Goal: Task Accomplishment & Management: Complete application form

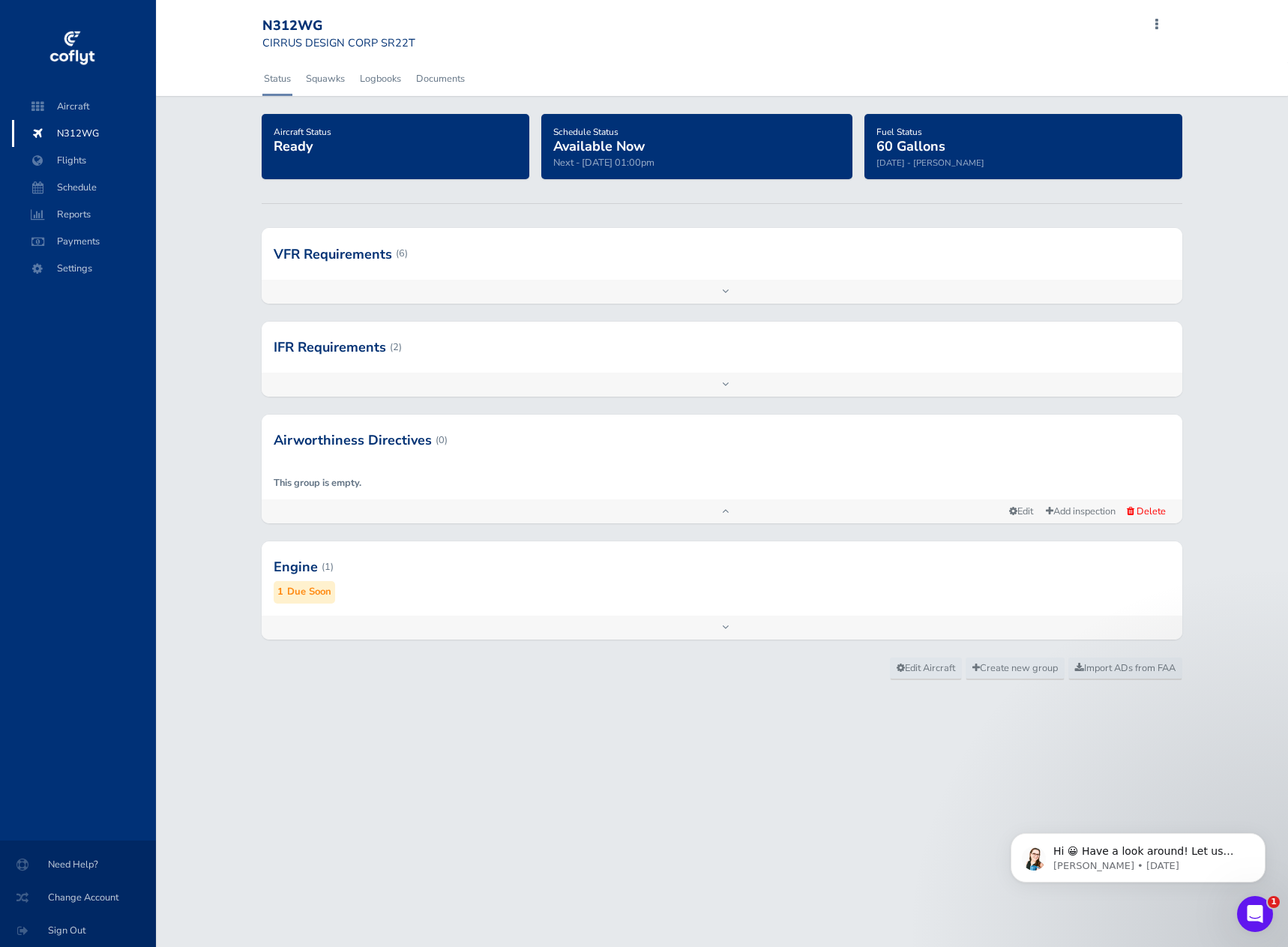
click at [296, 574] on div at bounding box center [722, 567] width 920 height 74
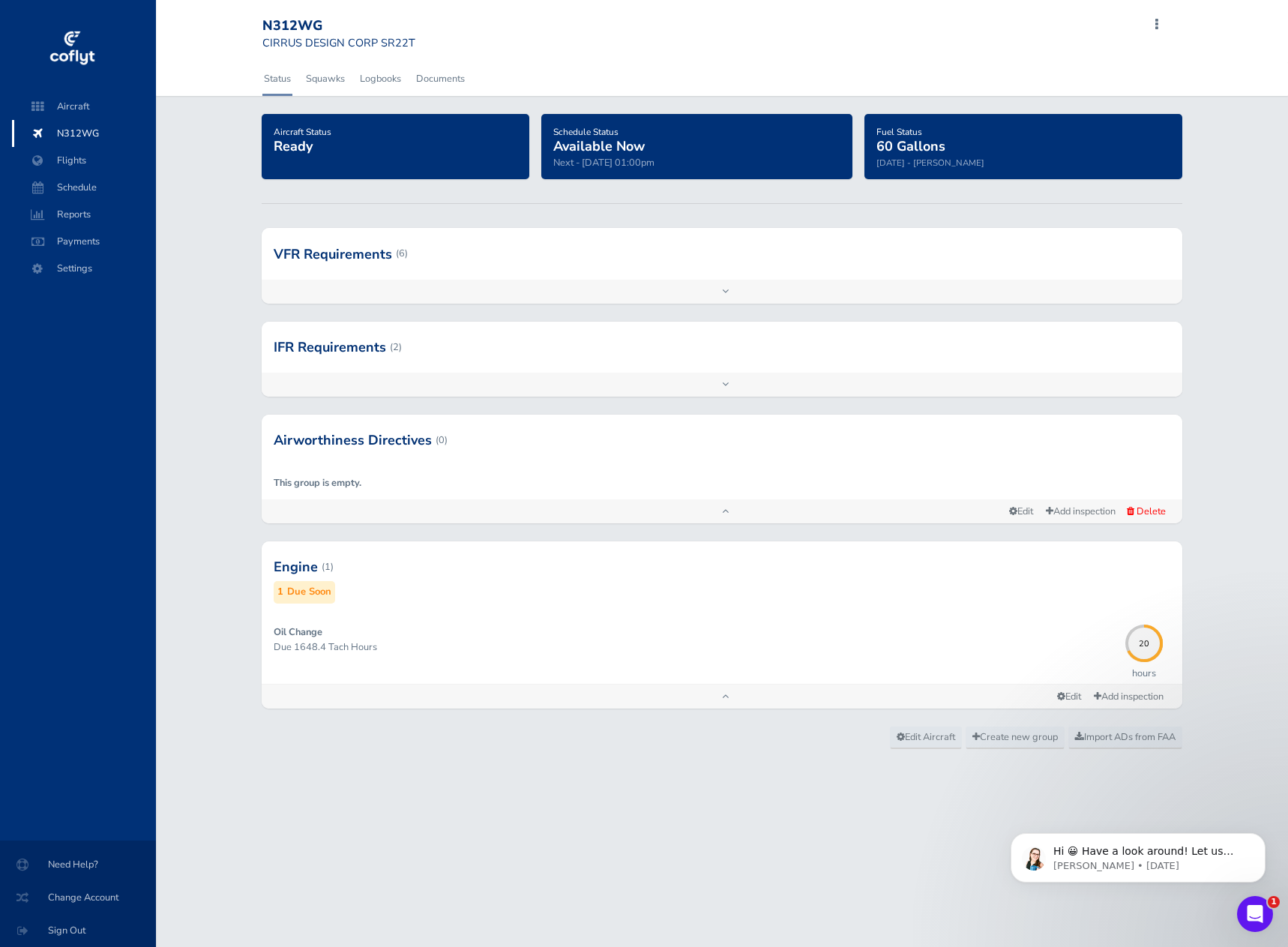
click at [296, 574] on div at bounding box center [722, 567] width 920 height 74
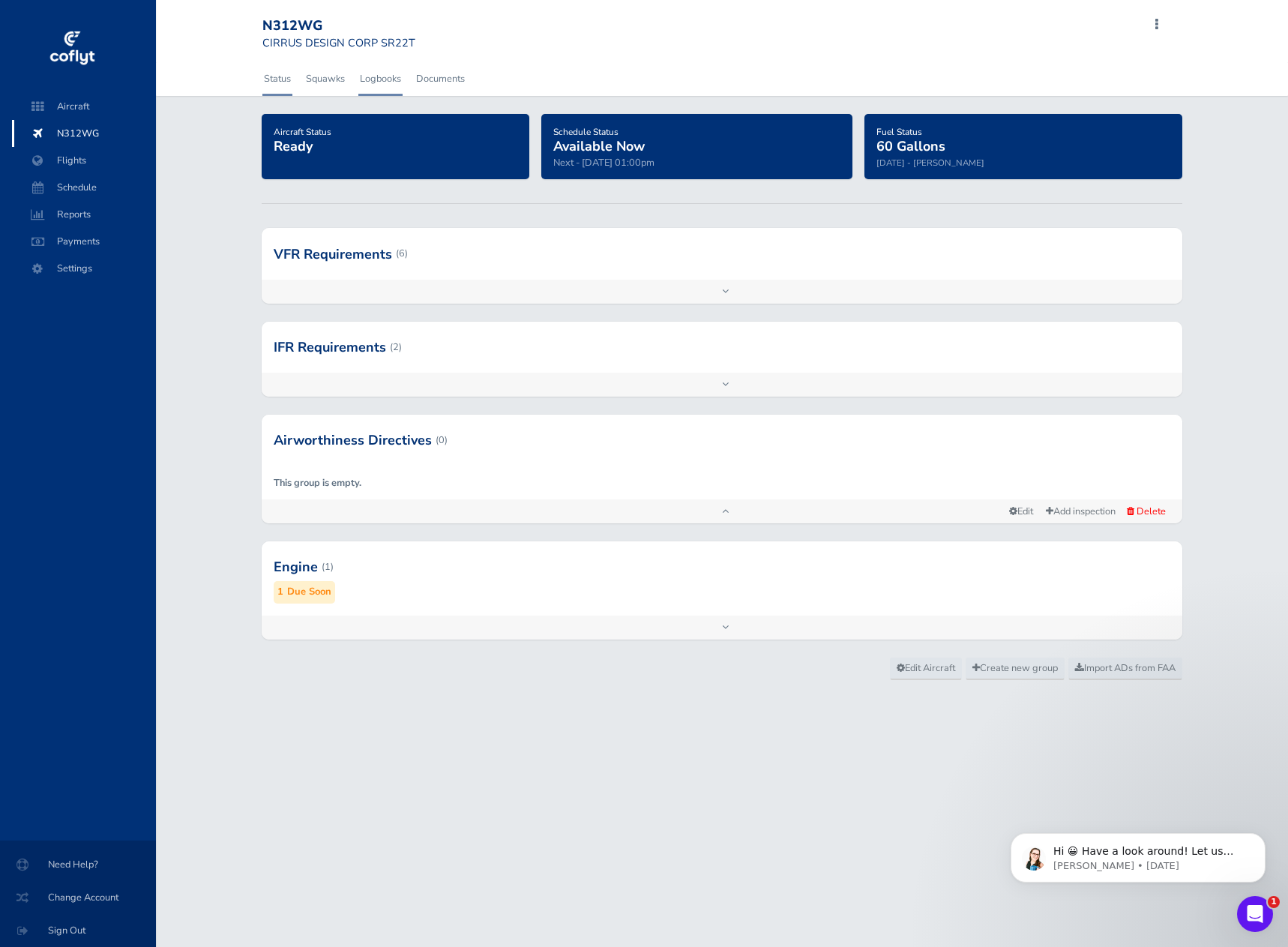
click at [388, 79] on link "Logbooks" at bounding box center [380, 78] width 44 height 33
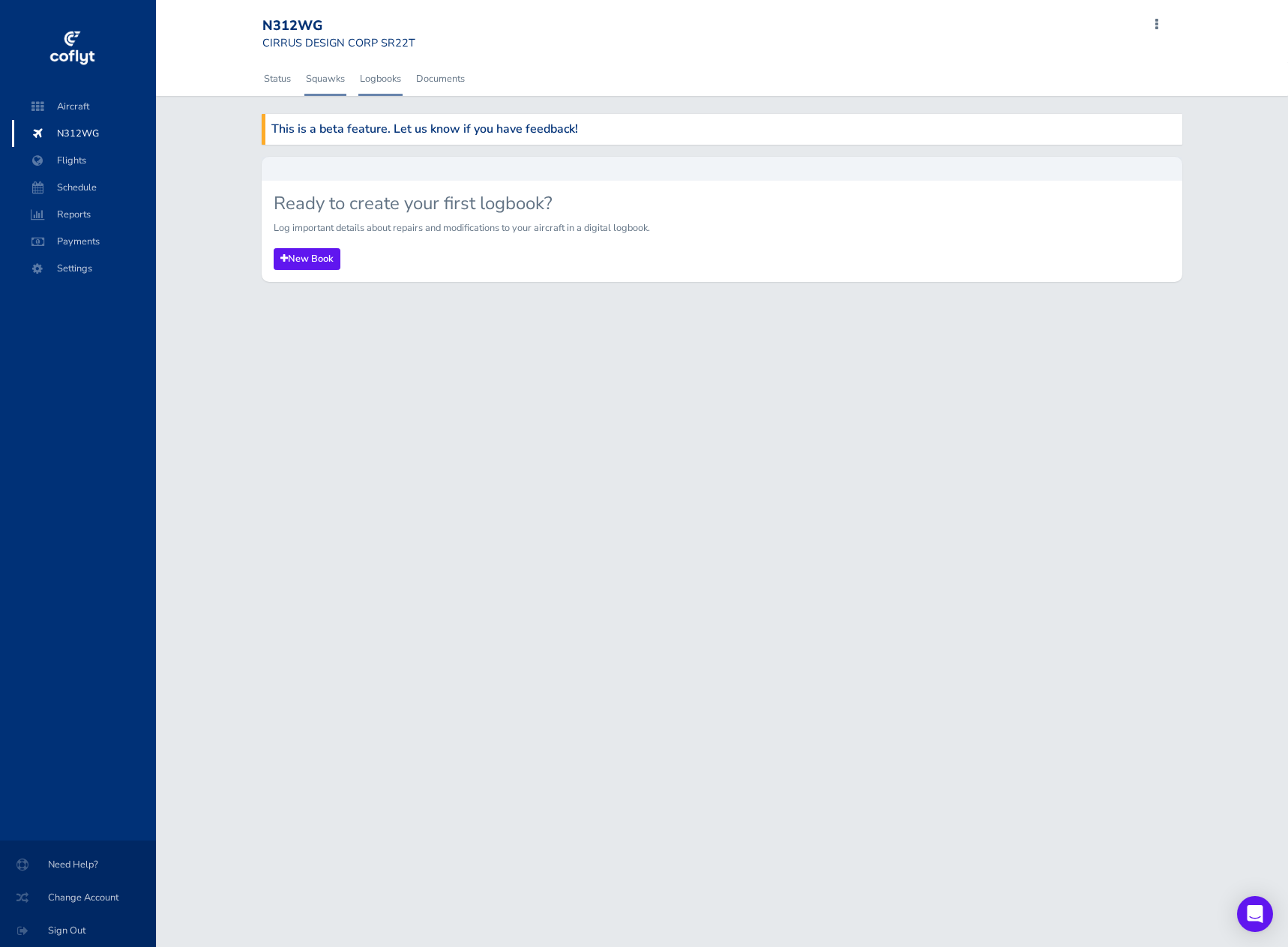
click at [323, 78] on link "Squawks" at bounding box center [325, 78] width 42 height 33
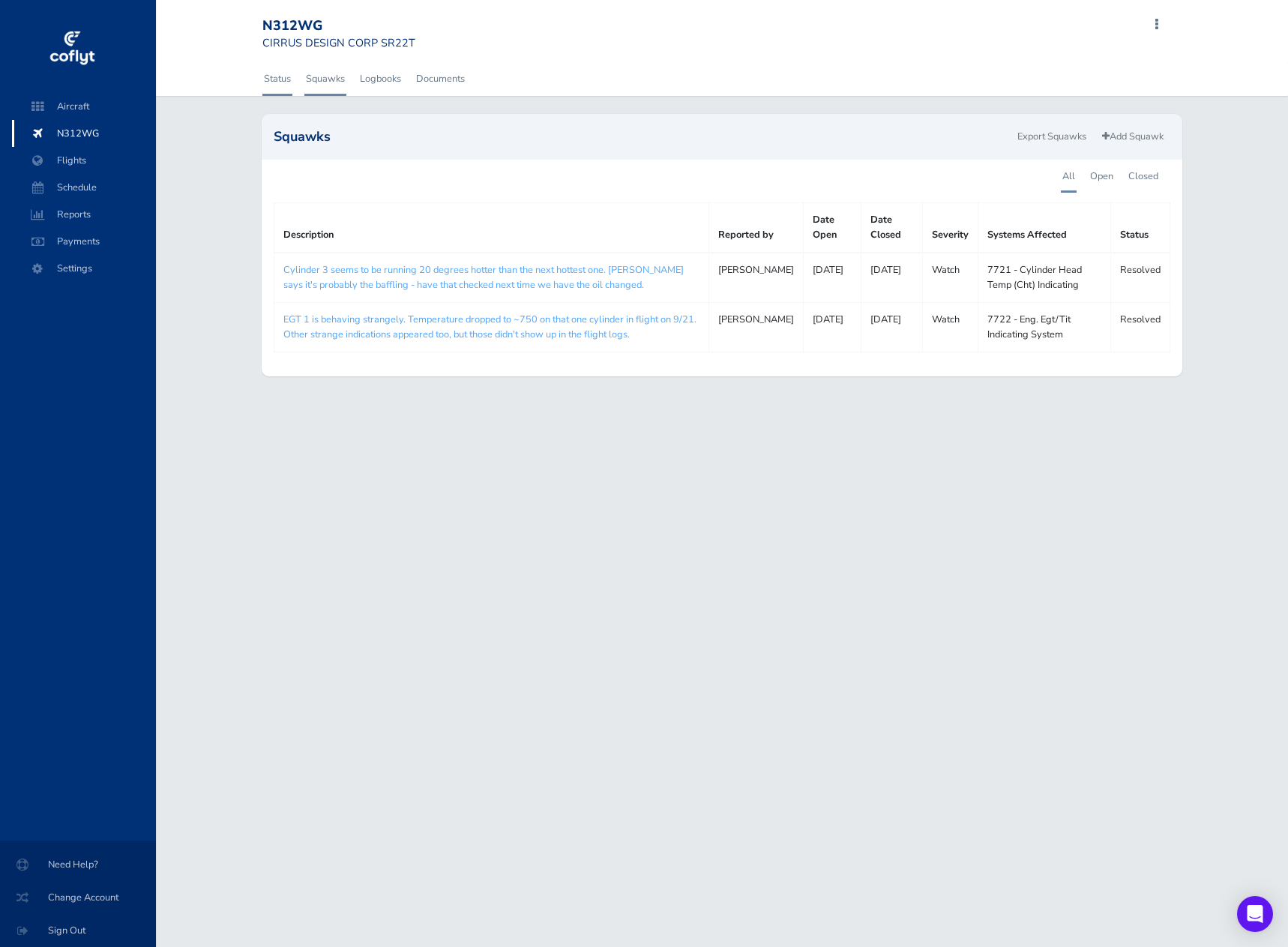
click at [270, 78] on link "Status" at bounding box center [278, 78] width 30 height 33
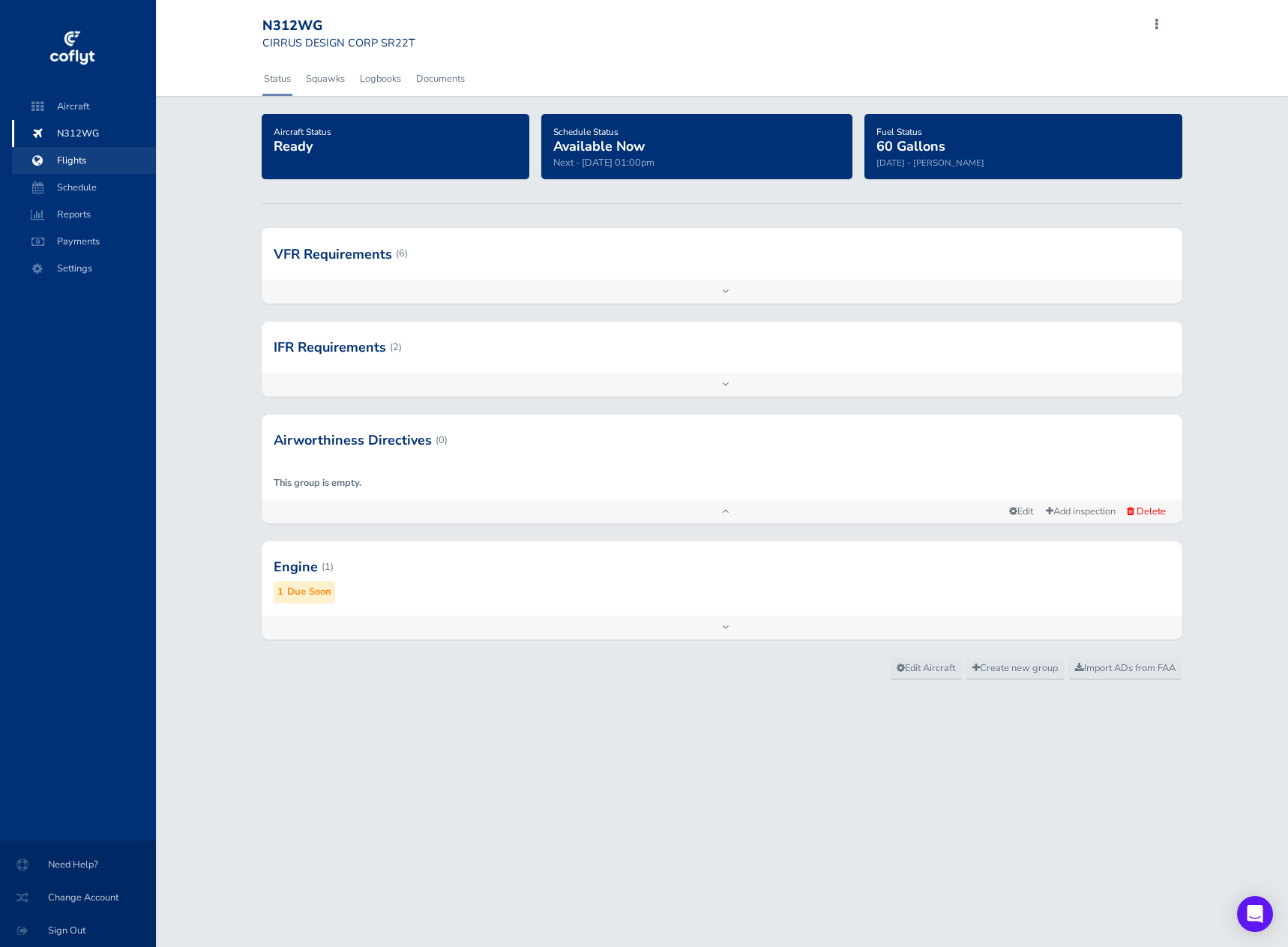
click at [64, 162] on span "Flights" at bounding box center [84, 160] width 114 height 27
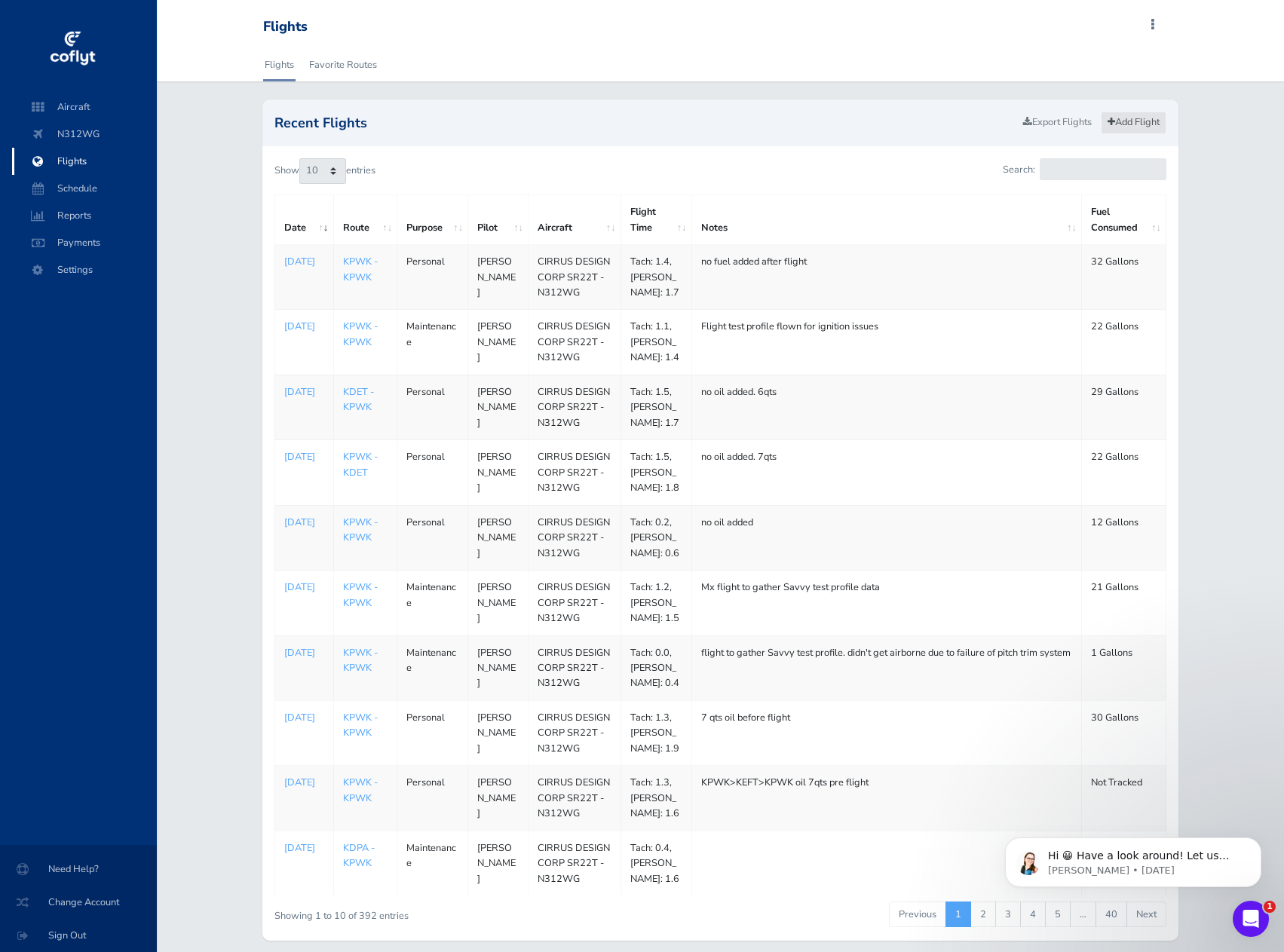
click at [1116, 123] on link "Add Flight" at bounding box center [1133, 122] width 66 height 22
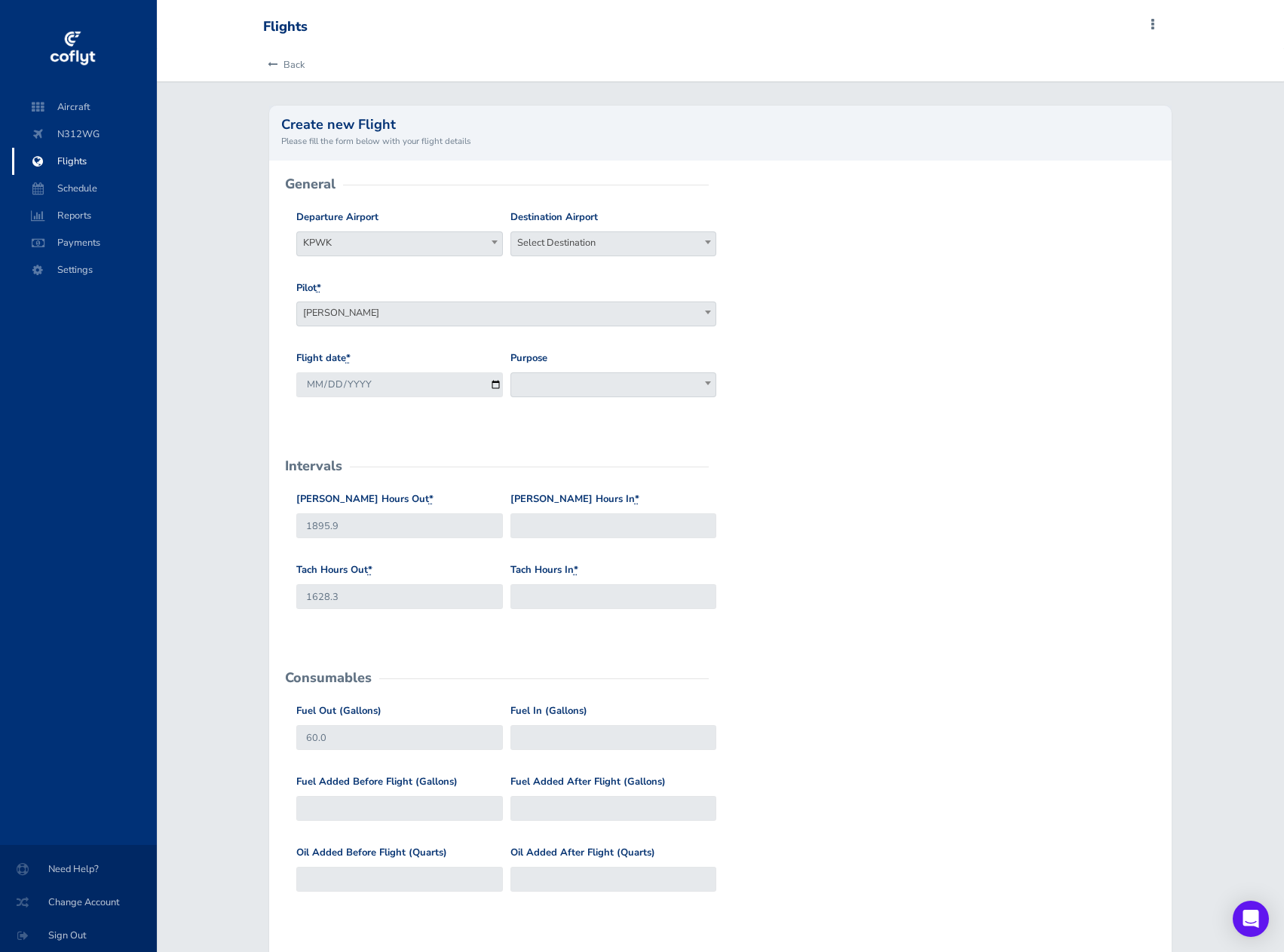
click at [563, 242] on span "Select Destination" at bounding box center [614, 242] width 205 height 21
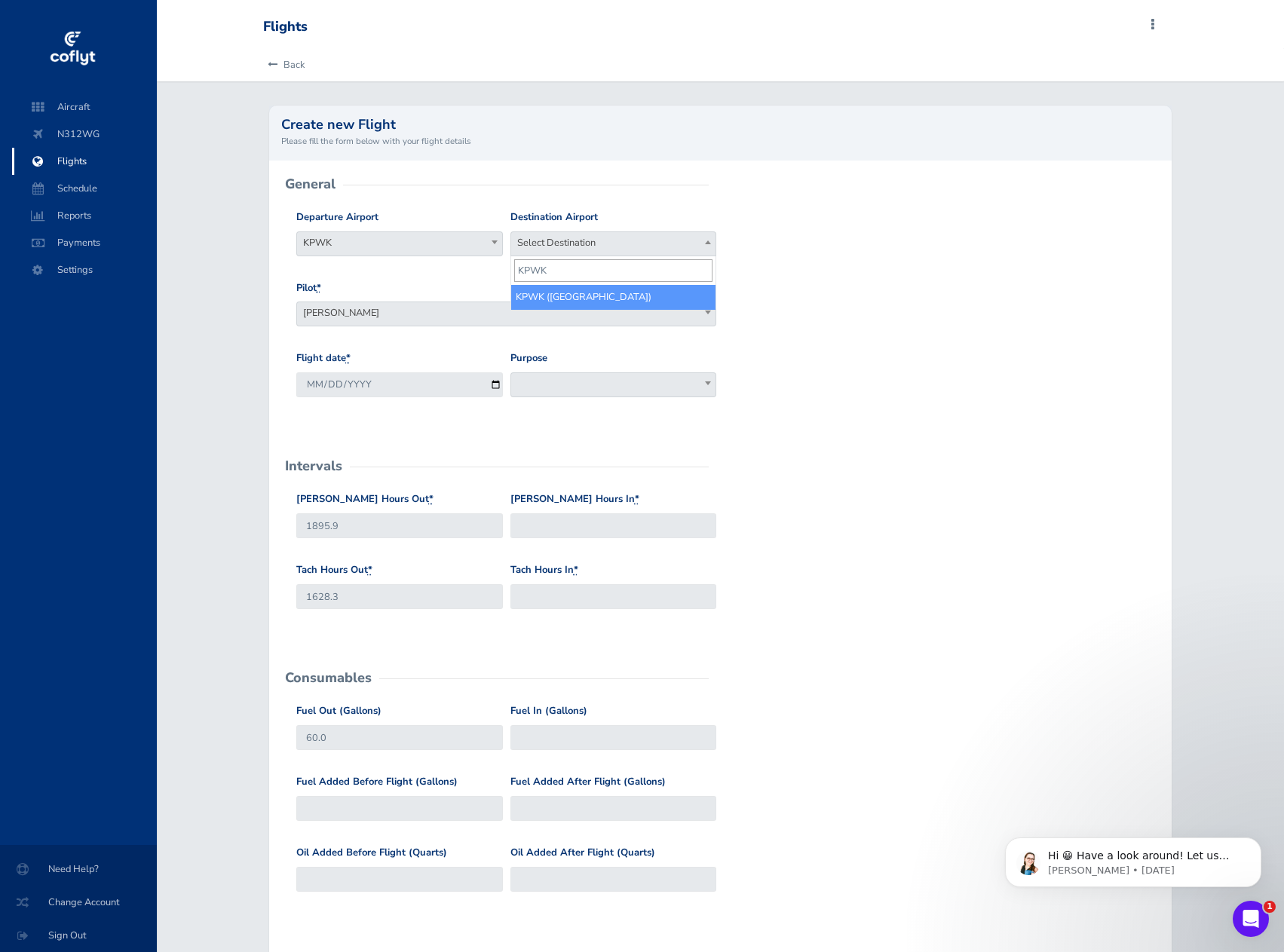
type input "KPWK"
select select "KPWK"
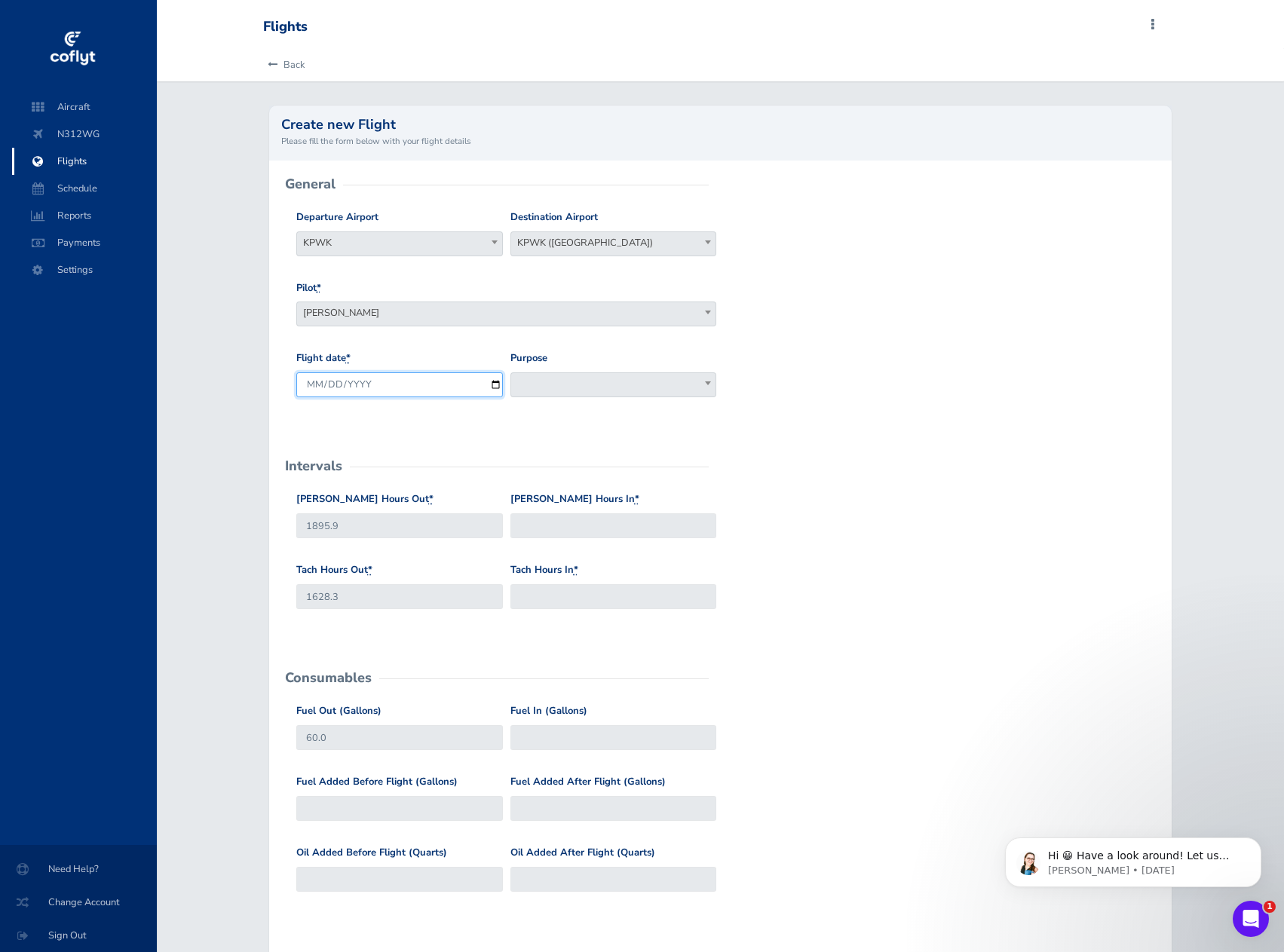
click at [411, 385] on input "[DATE]" at bounding box center [399, 385] width 206 height 25
click at [494, 384] on input "[DATE]" at bounding box center [399, 385] width 206 height 25
type input "[DATE]"
click at [600, 379] on span at bounding box center [613, 385] width 206 height 25
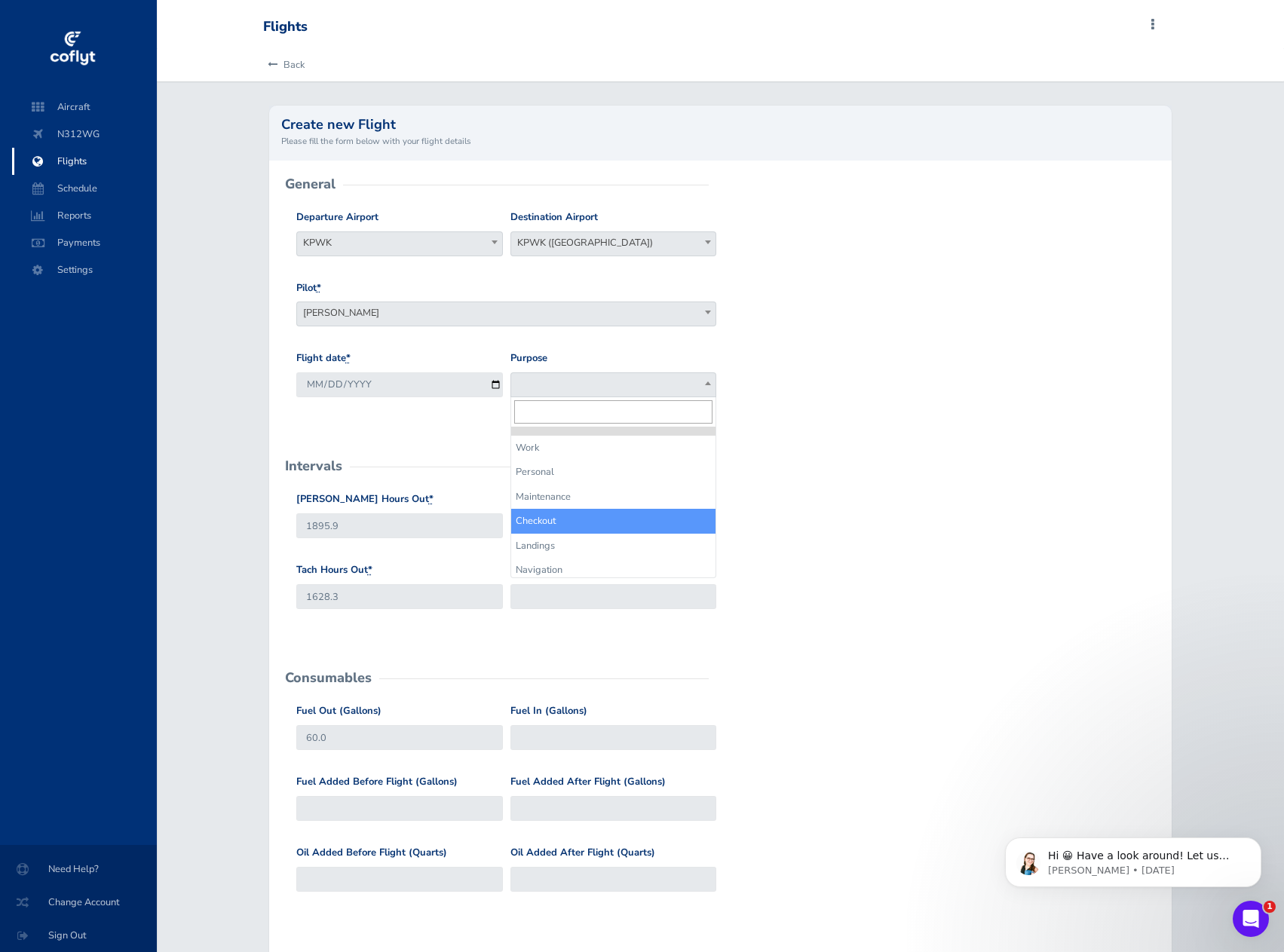
select select "Checkout"
click at [536, 523] on input "[PERSON_NAME] Hours In *" at bounding box center [613, 525] width 206 height 25
